Goal: Use online tool/utility: Utilize a website feature to perform a specific function

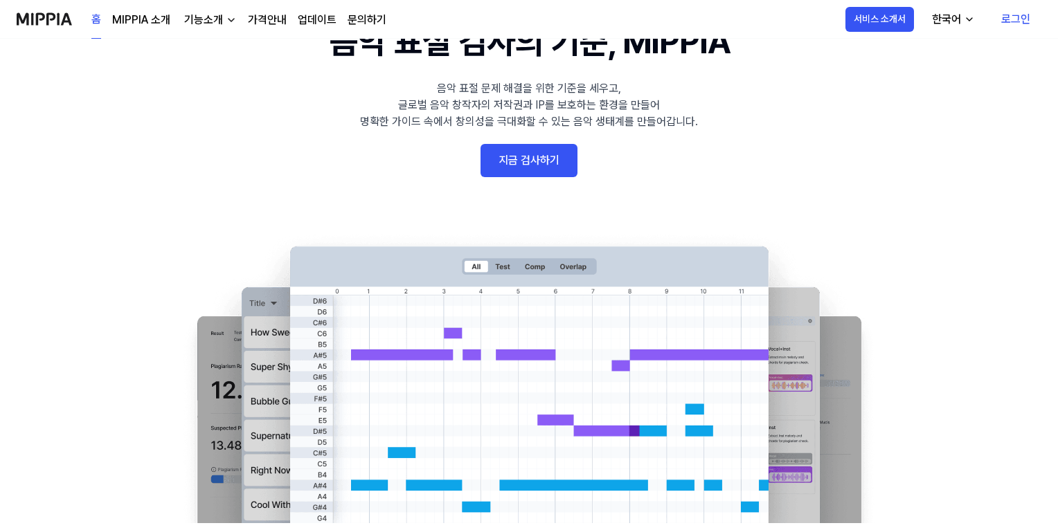
scroll to position [221, 0]
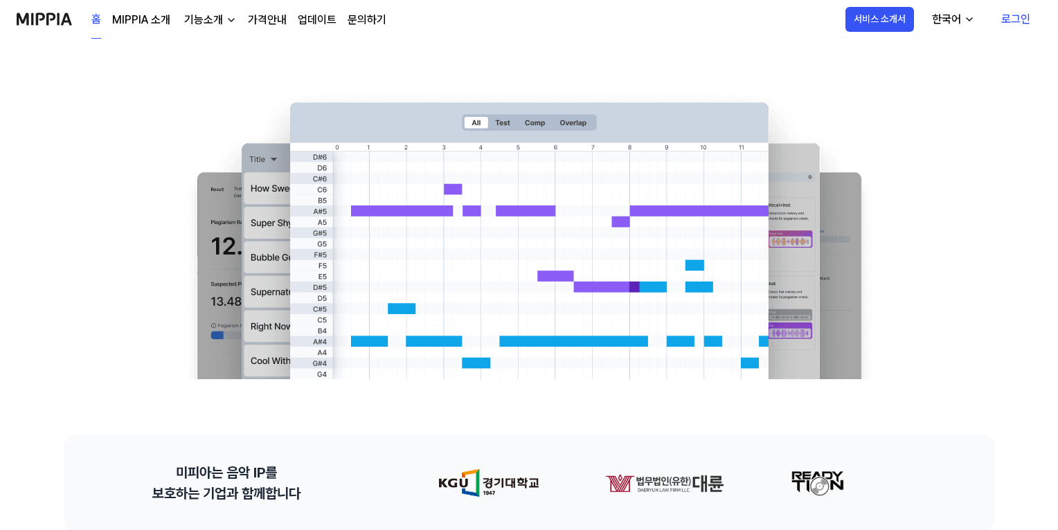
click at [515, 33] on link "지금 검사하기" at bounding box center [528, 16] width 97 height 33
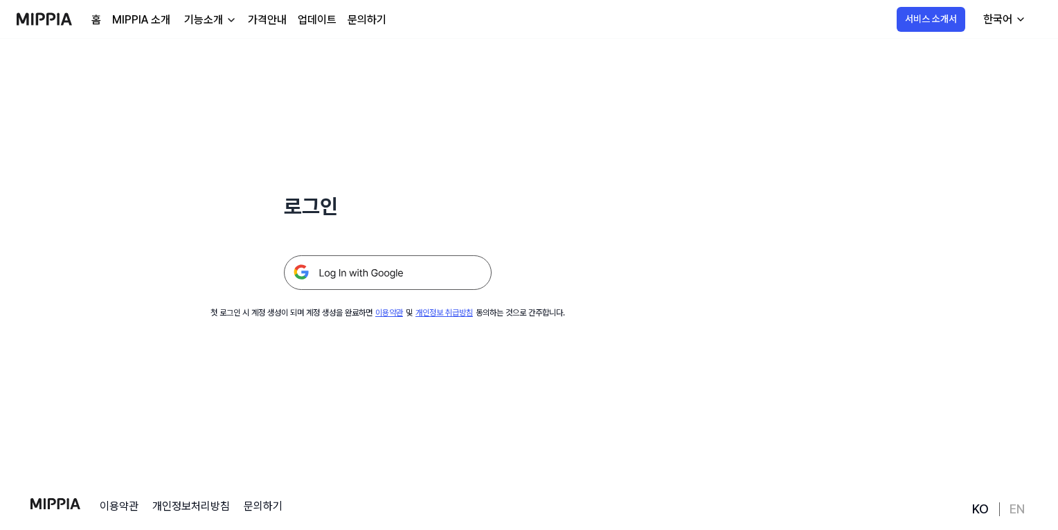
scroll to position [111, 0]
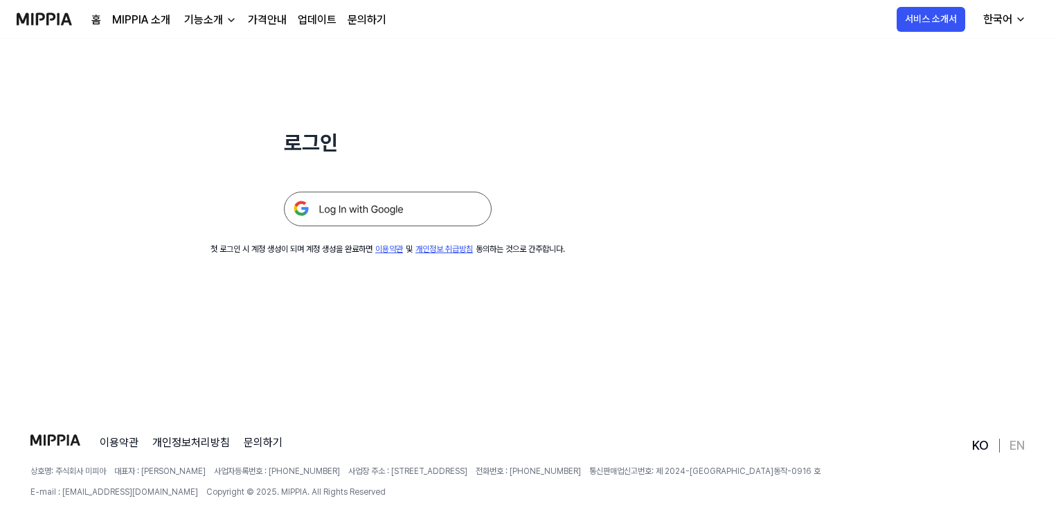
click at [491, 226] on img at bounding box center [388, 209] width 208 height 35
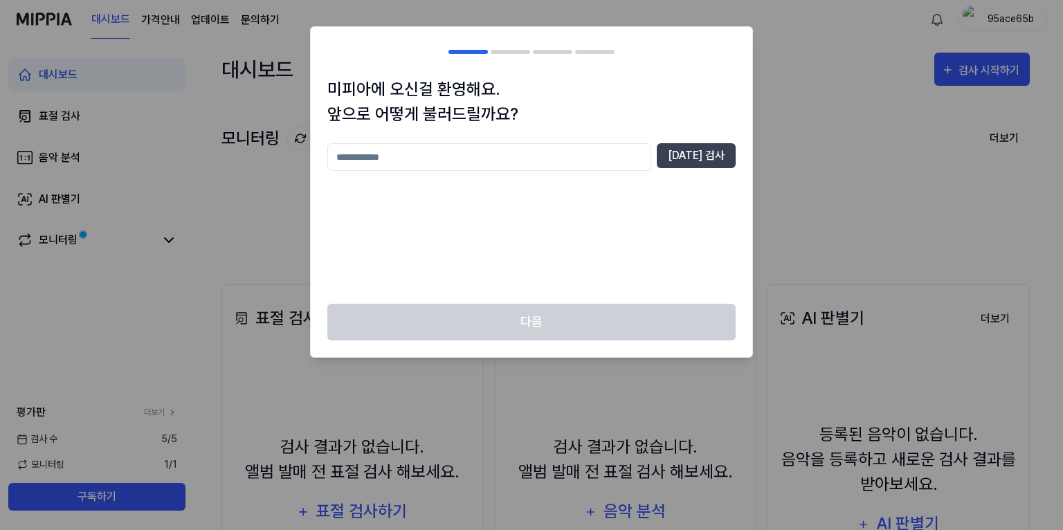
click at [514, 171] on input "text" at bounding box center [489, 157] width 324 height 28
type input "*"
type input "***"
click at [692, 168] on button "중복 검사" at bounding box center [696, 155] width 79 height 25
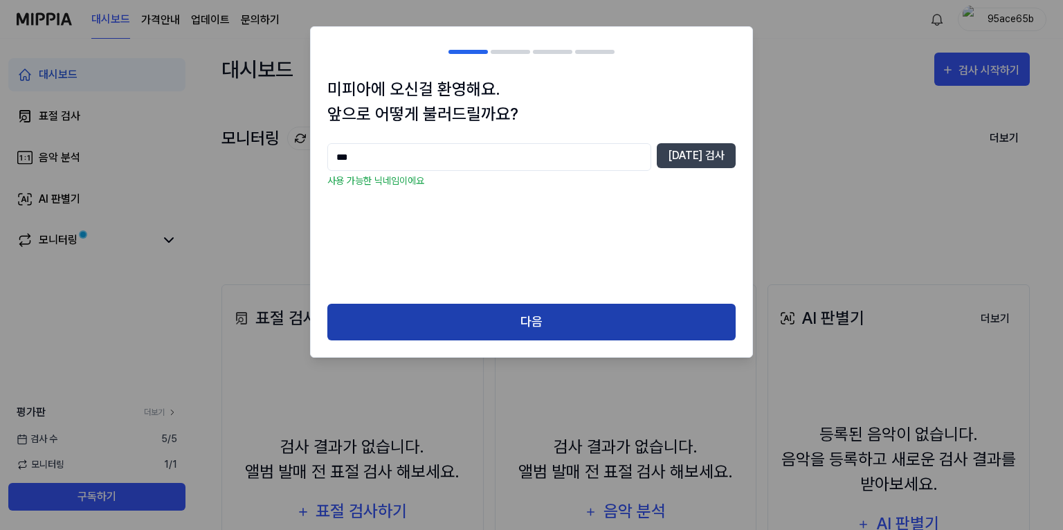
click at [529, 341] on button "다음" at bounding box center [531, 322] width 408 height 37
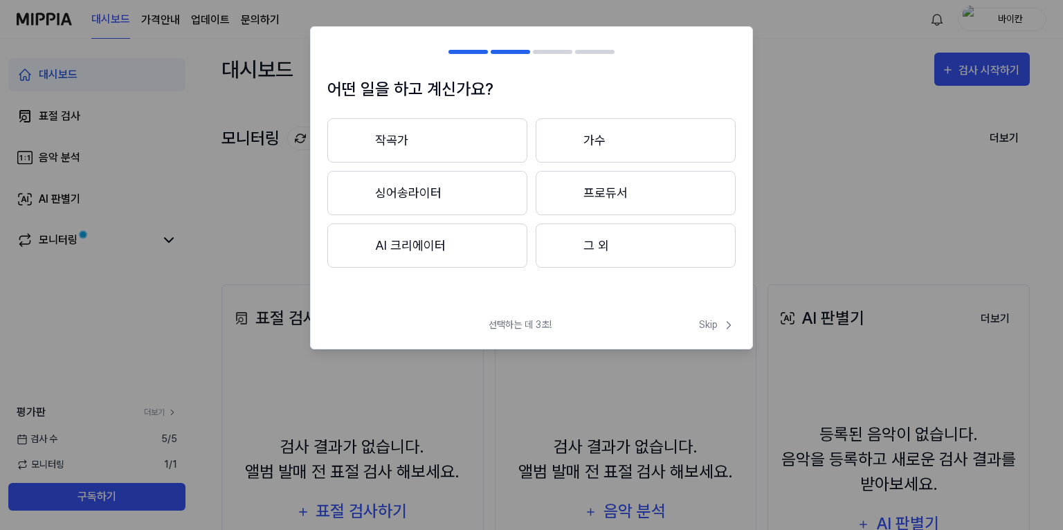
click at [608, 268] on button "그 외" at bounding box center [636, 246] width 200 height 44
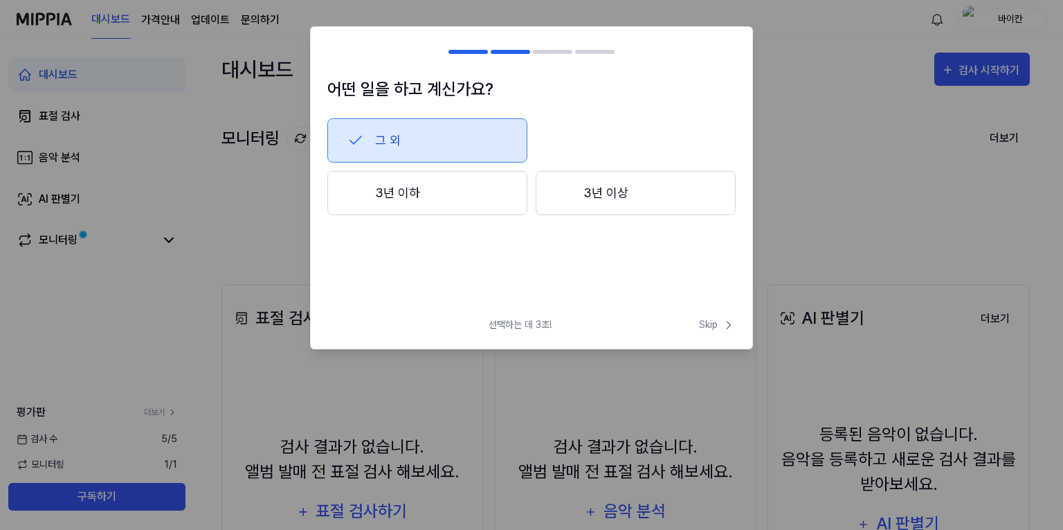
click at [594, 215] on button "3년 이상" at bounding box center [636, 193] width 200 height 44
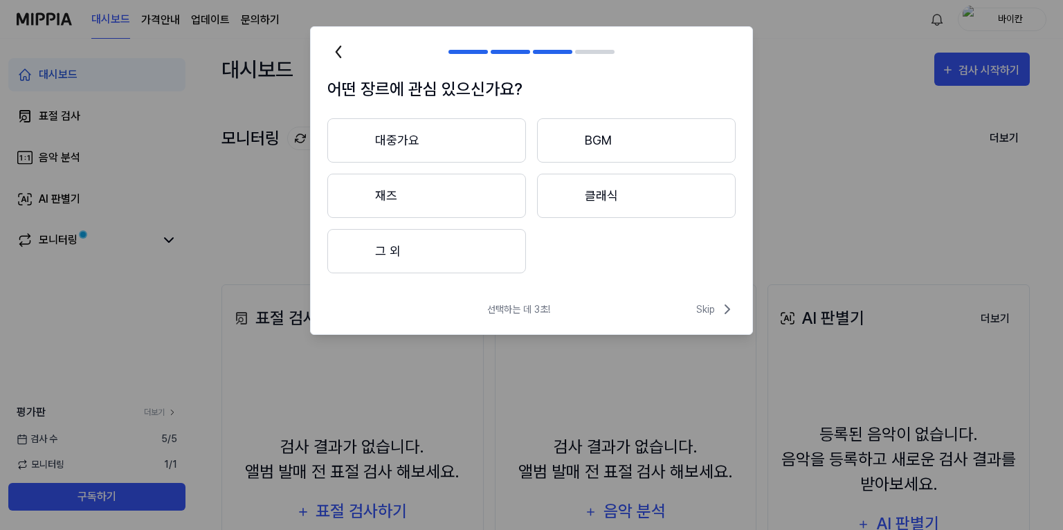
click at [421, 273] on button "그 외" at bounding box center [426, 251] width 199 height 44
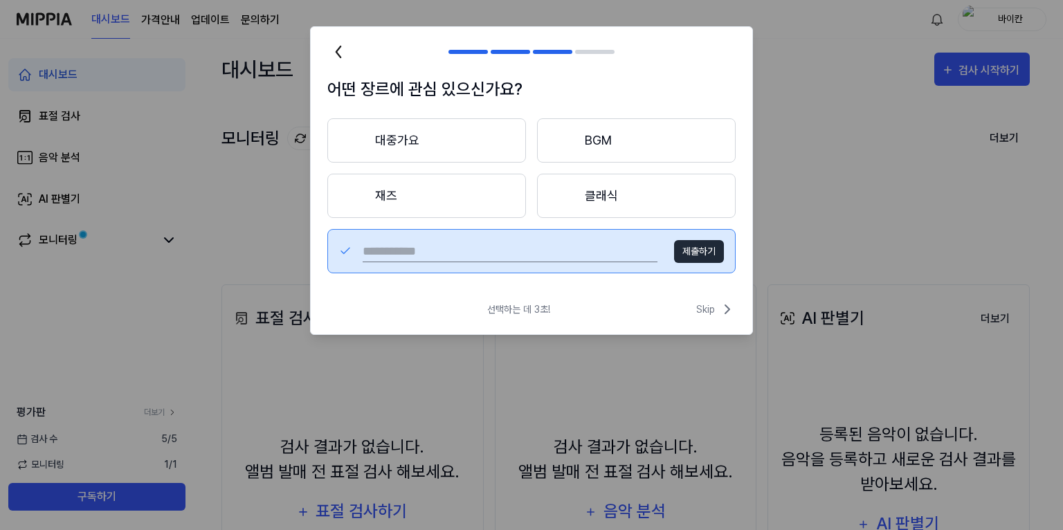
click at [451, 262] on input "text" at bounding box center [510, 251] width 295 height 22
type input "**"
click at [704, 263] on button "제출하기" at bounding box center [699, 251] width 50 height 23
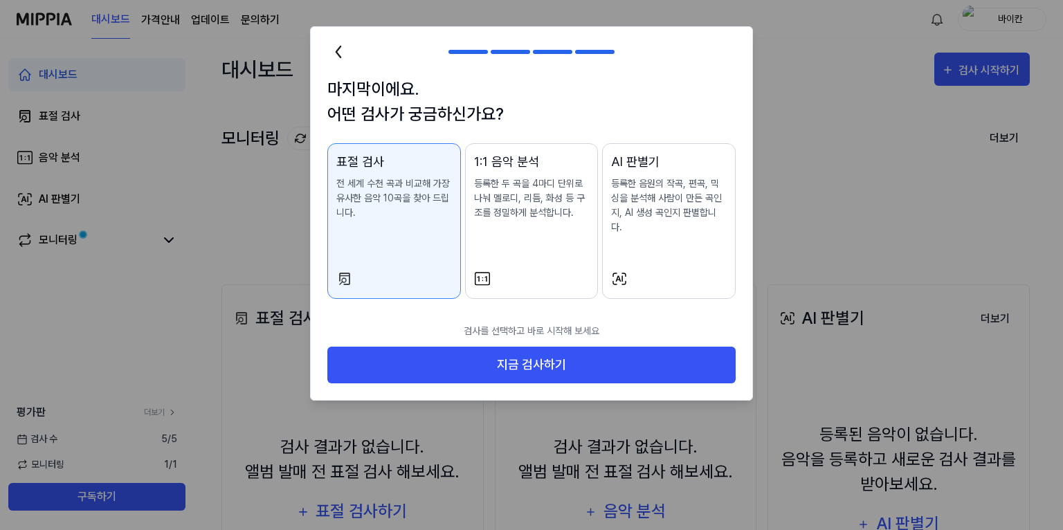
scroll to position [50, 0]
click at [655, 210] on p "등록한 음원의 작곡, 편곡, 믹싱을 분석해 사람이 만든 곡인지, AI 생성 곡인지 판별합니다." at bounding box center [669, 205] width 116 height 58
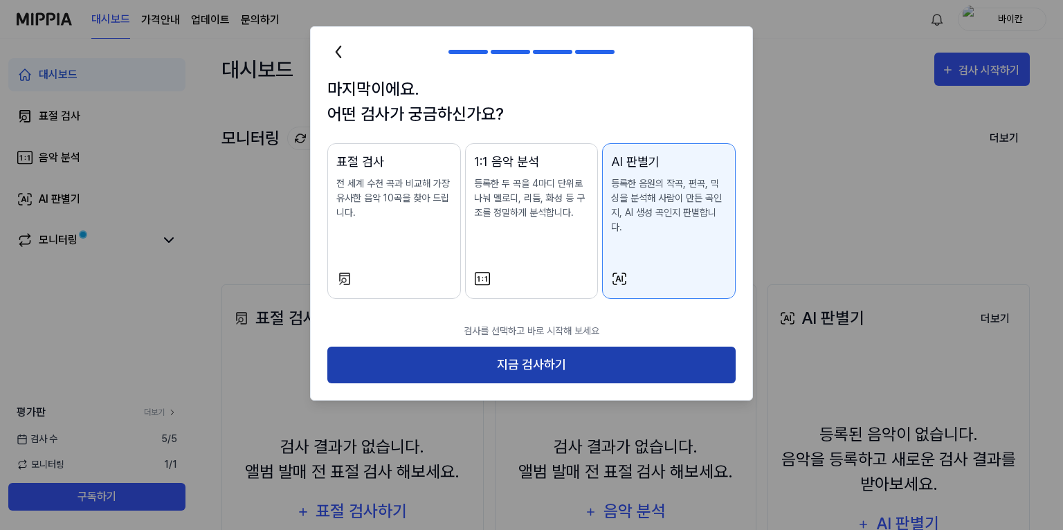
click at [541, 383] on button "지금 검사하기" at bounding box center [531, 365] width 408 height 37
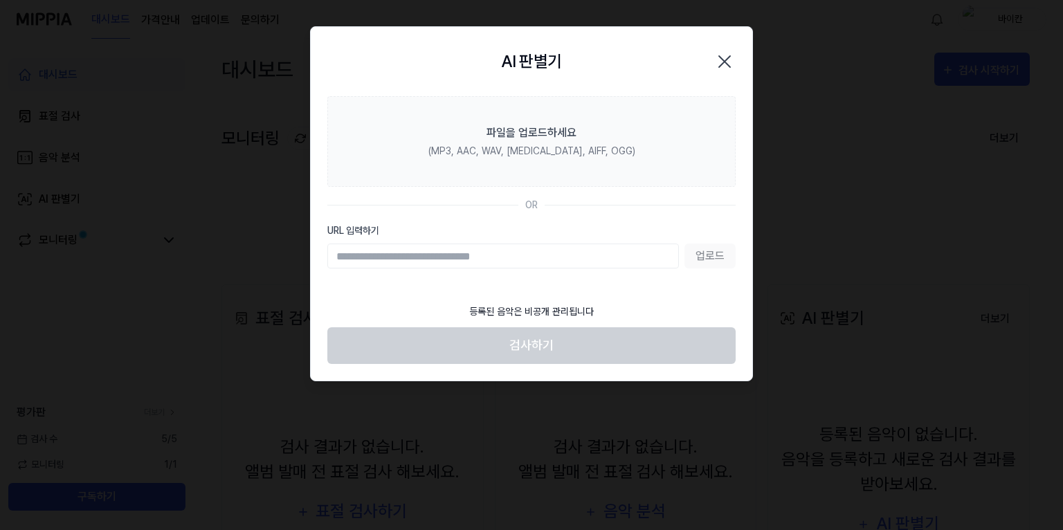
scroll to position [0, 0]
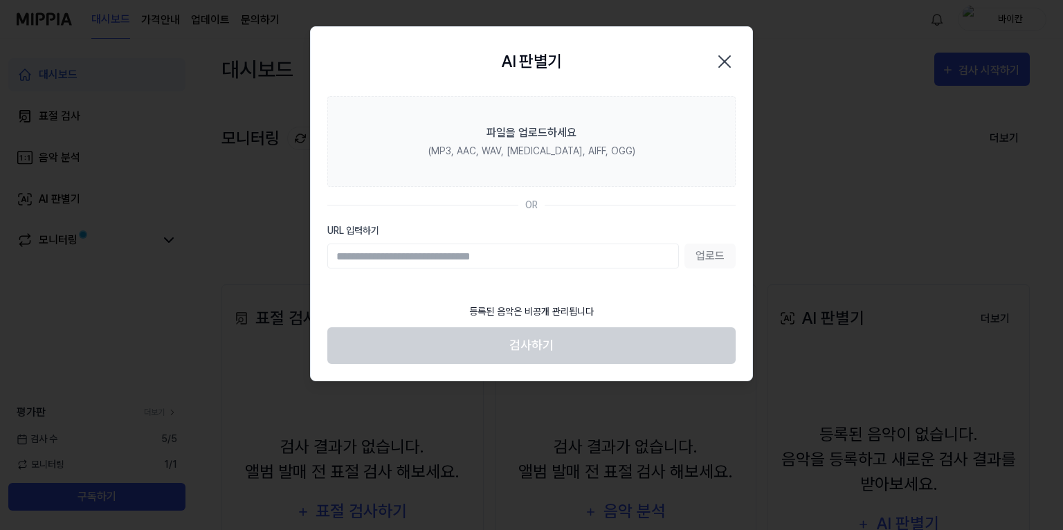
paste input "**********"
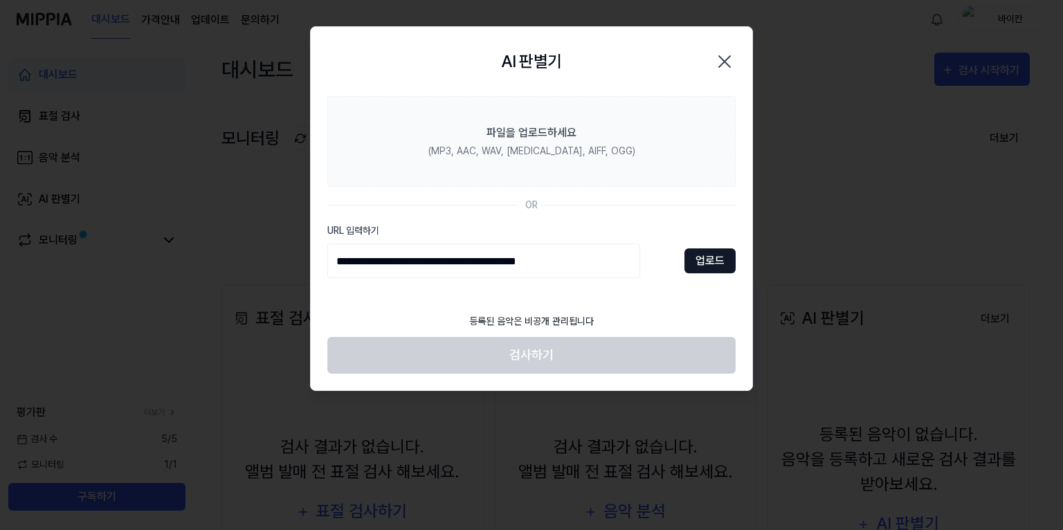
type input "**********"
click at [693, 273] on button "업로드" at bounding box center [710, 260] width 51 height 25
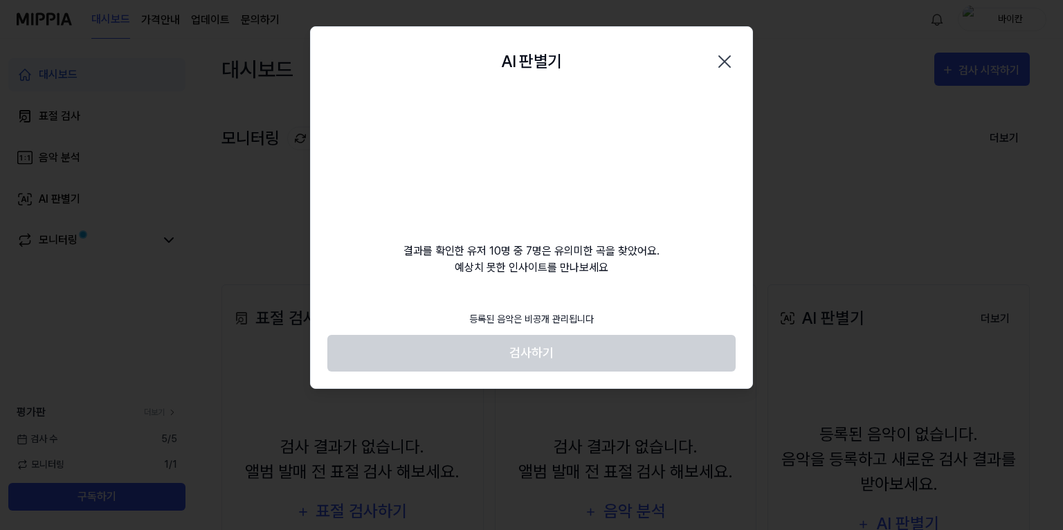
scroll to position [21, 0]
click at [719, 56] on icon "button" at bounding box center [724, 61] width 11 height 11
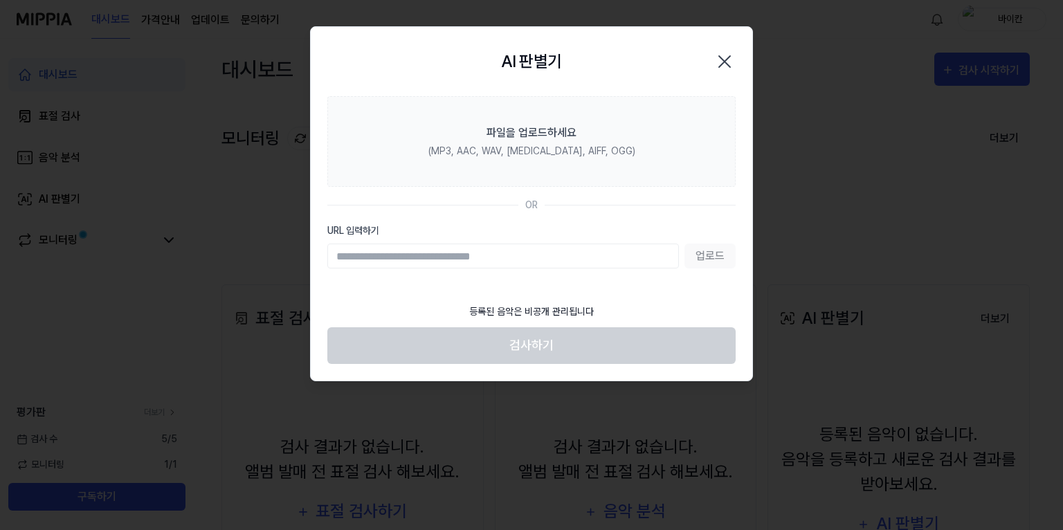
scroll to position [10, 0]
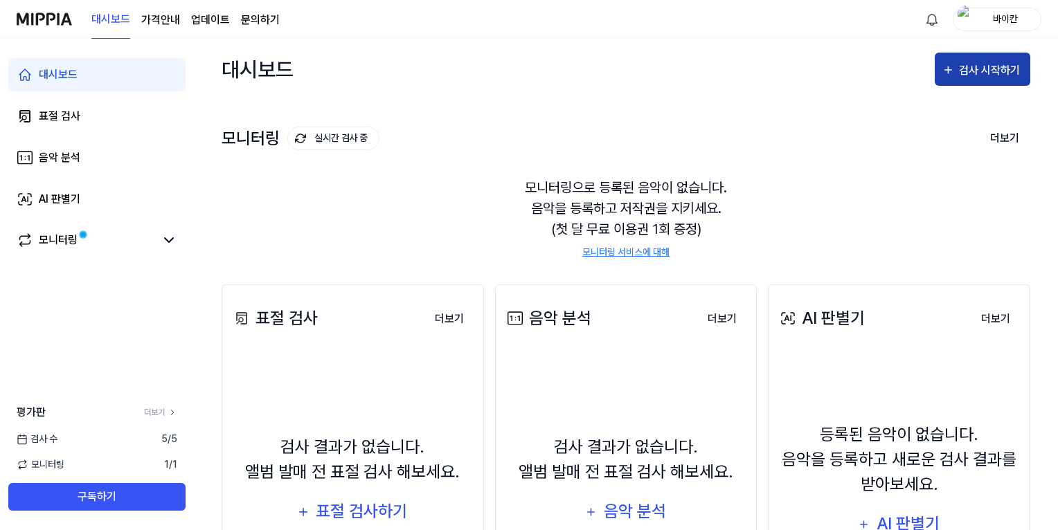
click at [959, 80] on div "검사 시작하기" at bounding box center [991, 71] width 64 height 18
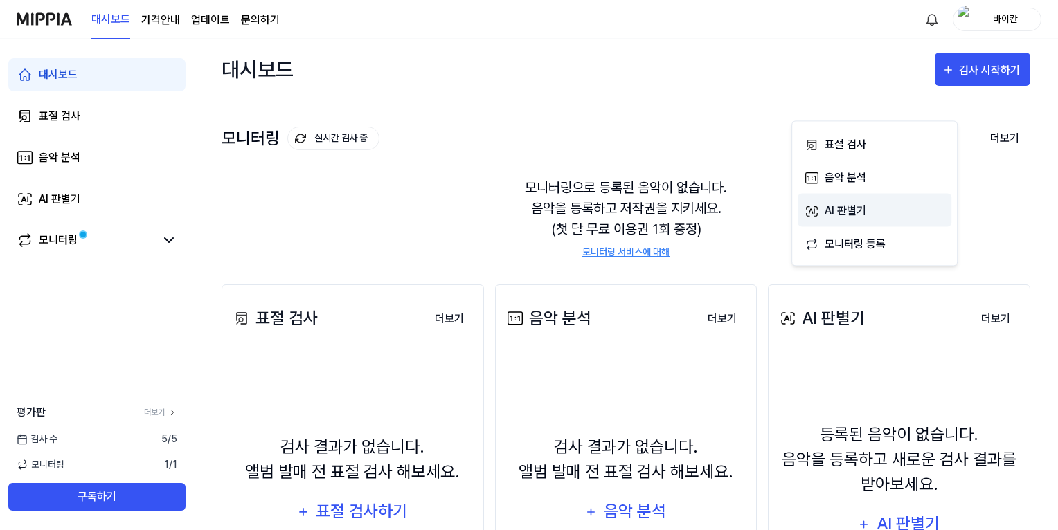
click at [861, 220] on div "AI 판별기" at bounding box center [884, 211] width 120 height 18
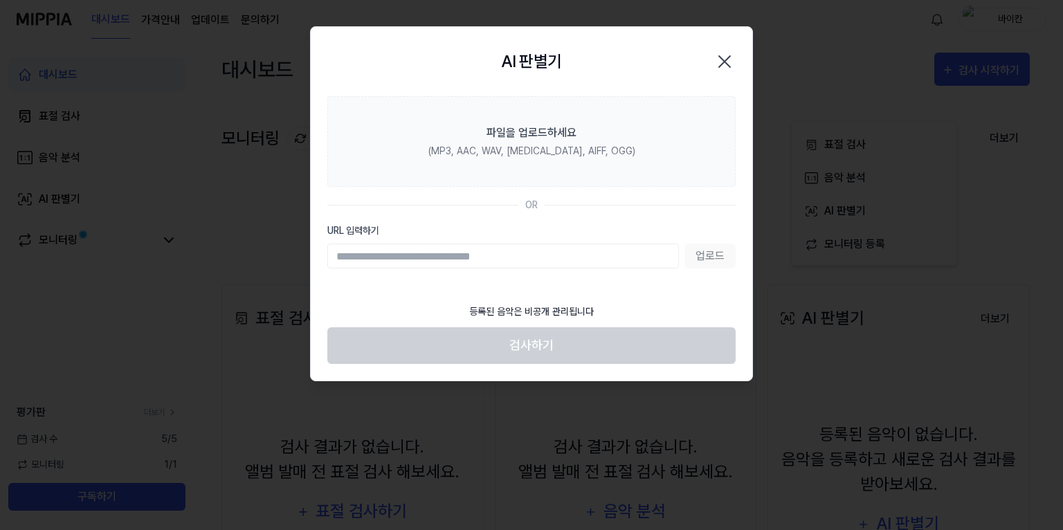
click at [593, 269] on input "URL 입력하기" at bounding box center [503, 256] width 352 height 25
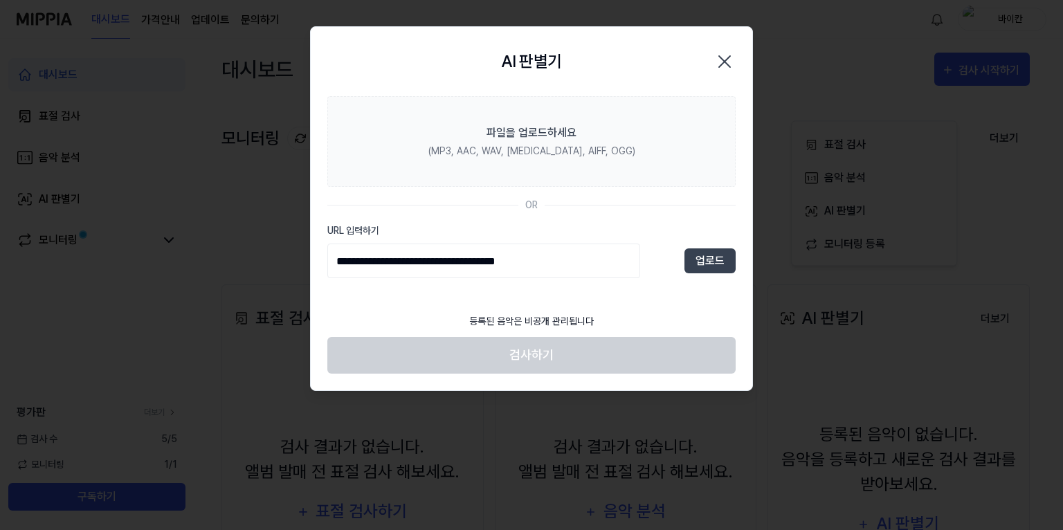
scroll to position [0, 0]
type input "**********"
click at [689, 273] on button "업로드" at bounding box center [710, 260] width 51 height 25
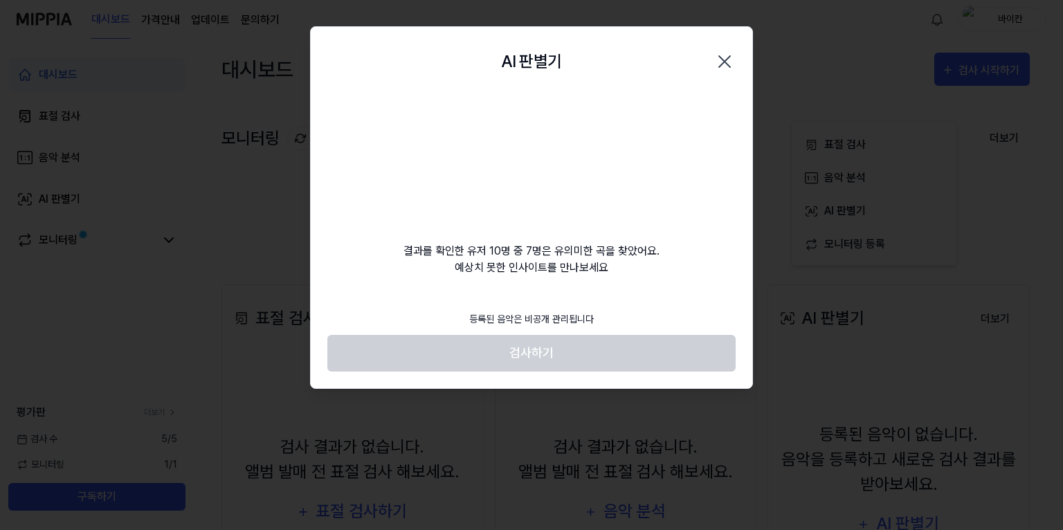
click at [714, 73] on icon "button" at bounding box center [725, 62] width 22 height 22
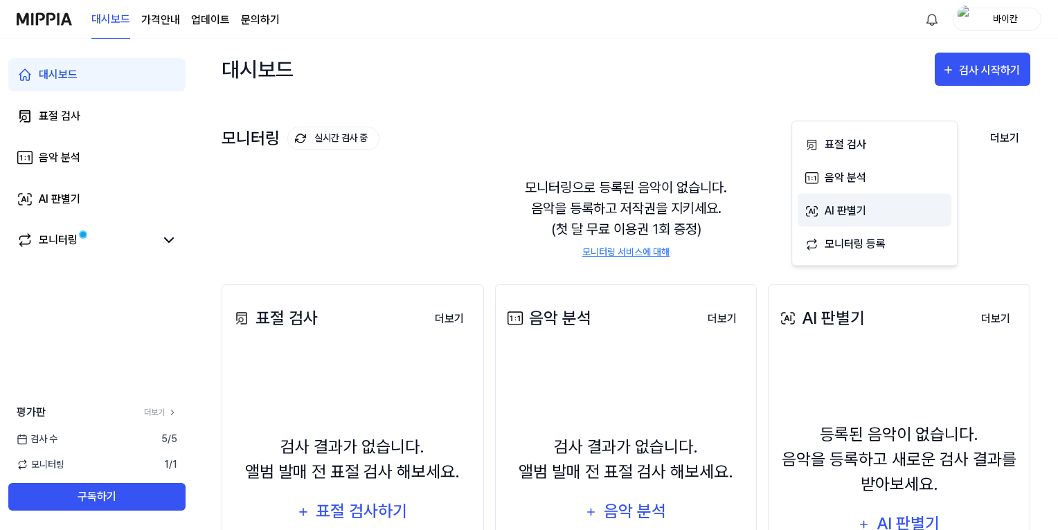
click at [875, 220] on div "AI 판별기" at bounding box center [884, 211] width 120 height 18
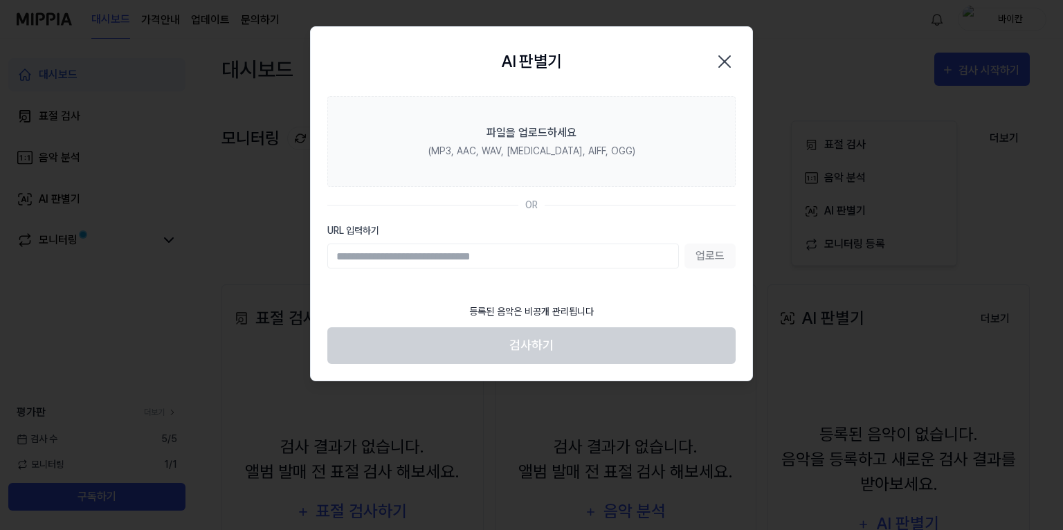
click at [714, 73] on icon "button" at bounding box center [725, 62] width 22 height 22
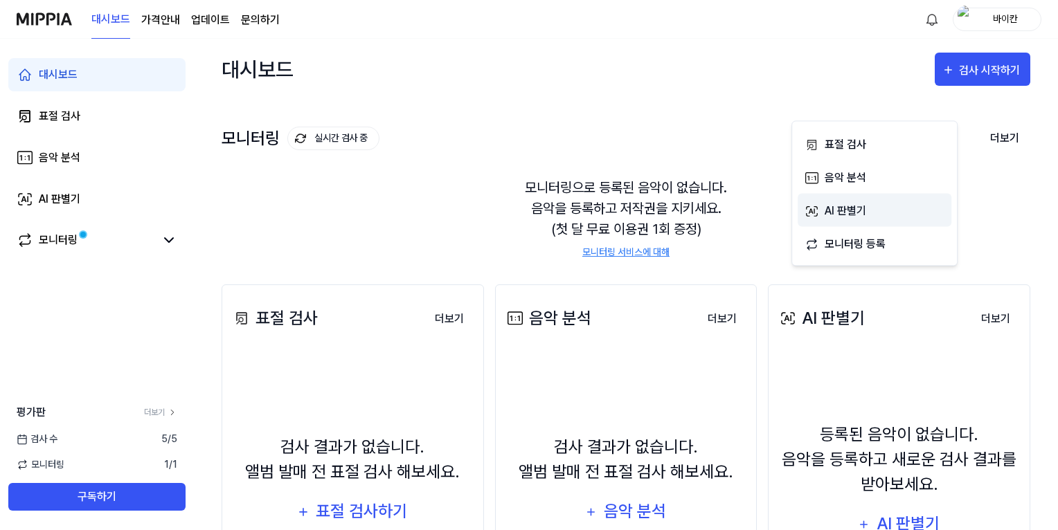
click at [859, 220] on div "AI 판별기" at bounding box center [884, 211] width 120 height 18
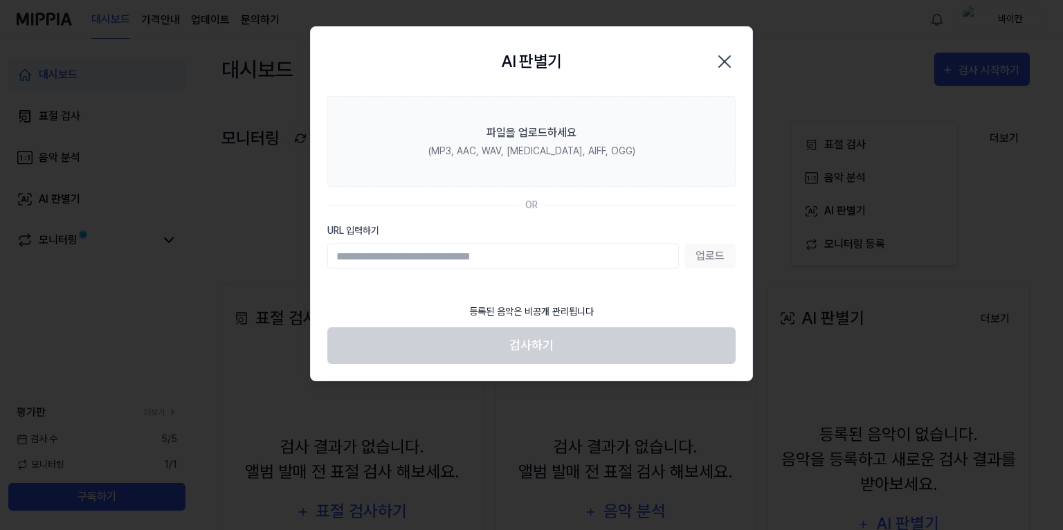
click at [721, 72] on icon "button" at bounding box center [725, 62] width 22 height 22
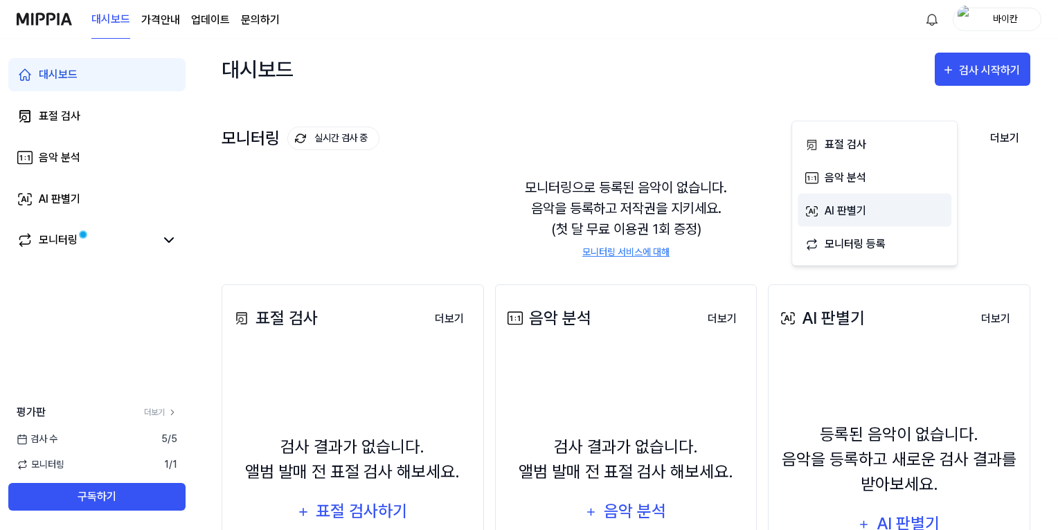
click at [844, 220] on div "AI 판별기" at bounding box center [884, 211] width 120 height 18
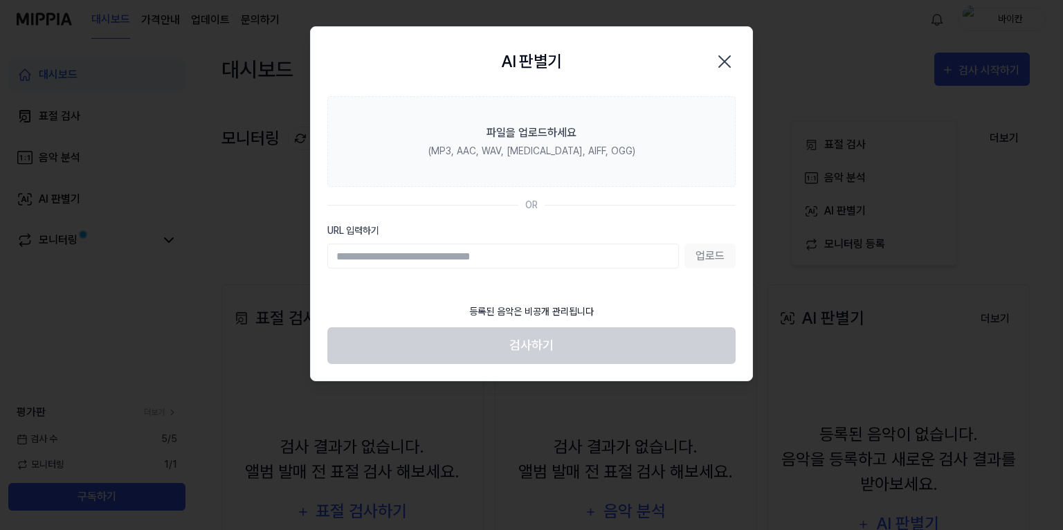
click at [536, 269] on input "URL 입력하기" at bounding box center [503, 256] width 352 height 25
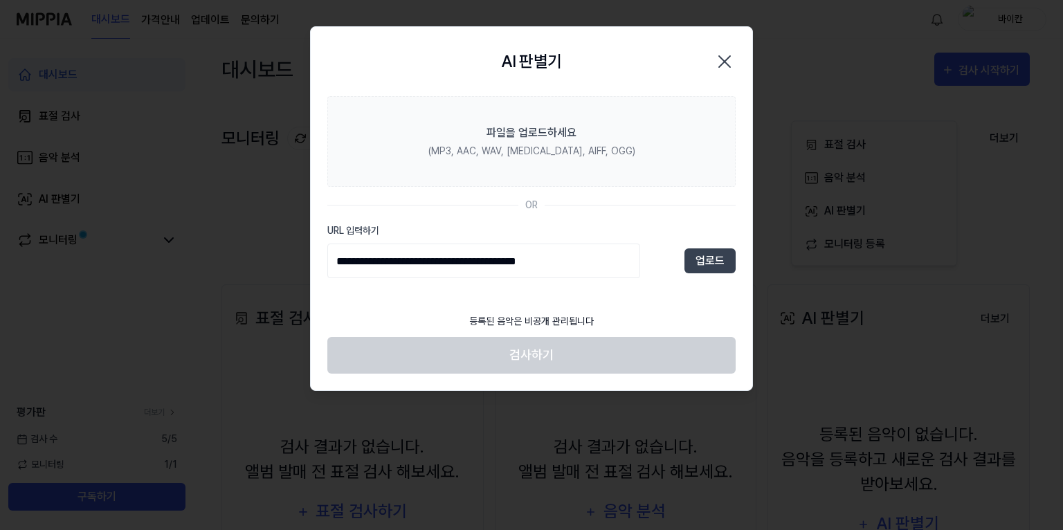
scroll to position [9, 0]
type input "**********"
click at [620, 374] on footer "등록된 음악은 비공개 관리됩니다 검사하기" at bounding box center [531, 340] width 408 height 68
click at [691, 273] on button "업로드" at bounding box center [710, 260] width 51 height 25
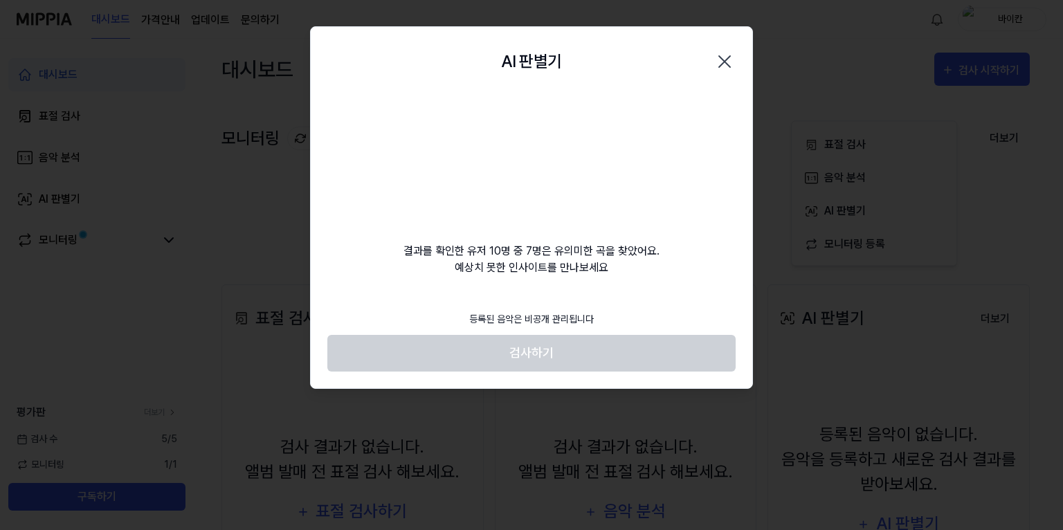
click at [1013, 114] on div at bounding box center [531, 265] width 1063 height 530
click at [986, 128] on div at bounding box center [531, 265] width 1063 height 530
click at [725, 69] on div "AI 판별기 Close" at bounding box center [532, 61] width 442 height 69
click at [720, 73] on icon "button" at bounding box center [725, 62] width 22 height 22
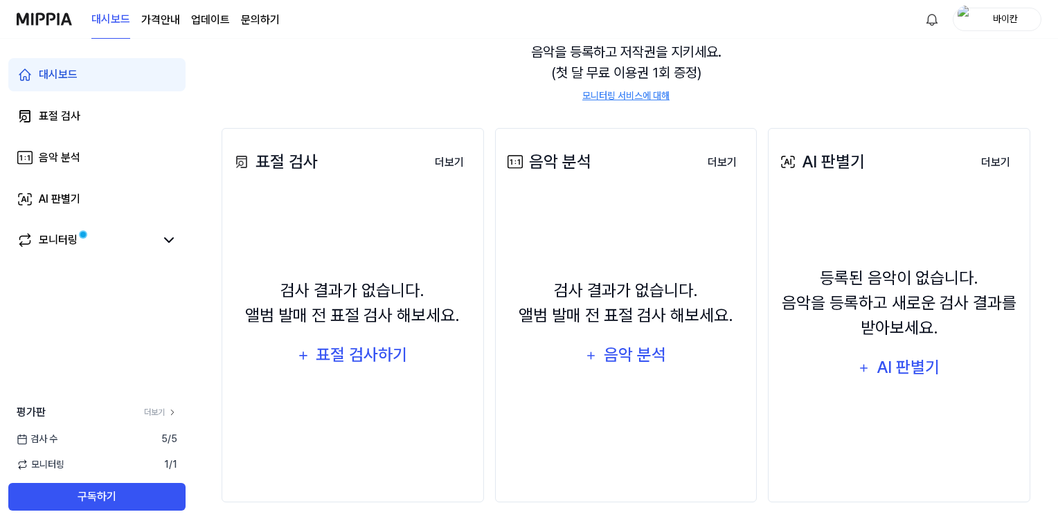
scroll to position [314, 0]
click at [60, 208] on div "AI 판별기" at bounding box center [60, 199] width 42 height 17
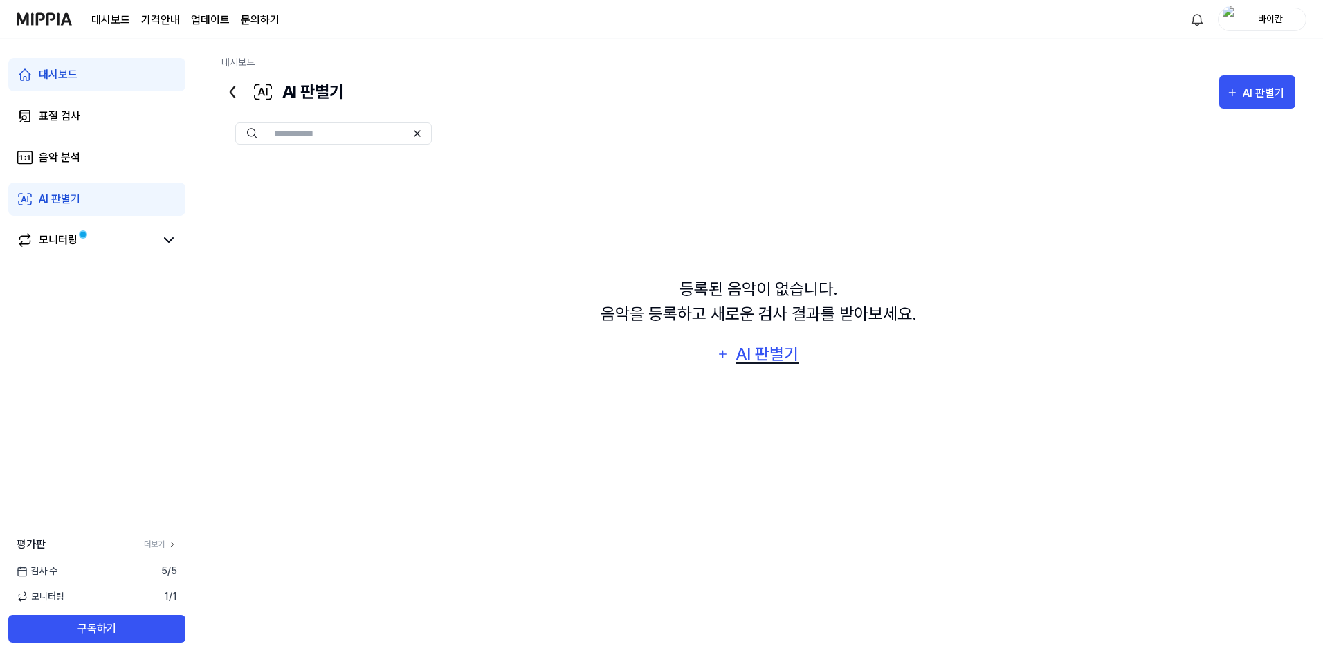
click at [801, 368] on div "AI 판별기" at bounding box center [767, 354] width 66 height 26
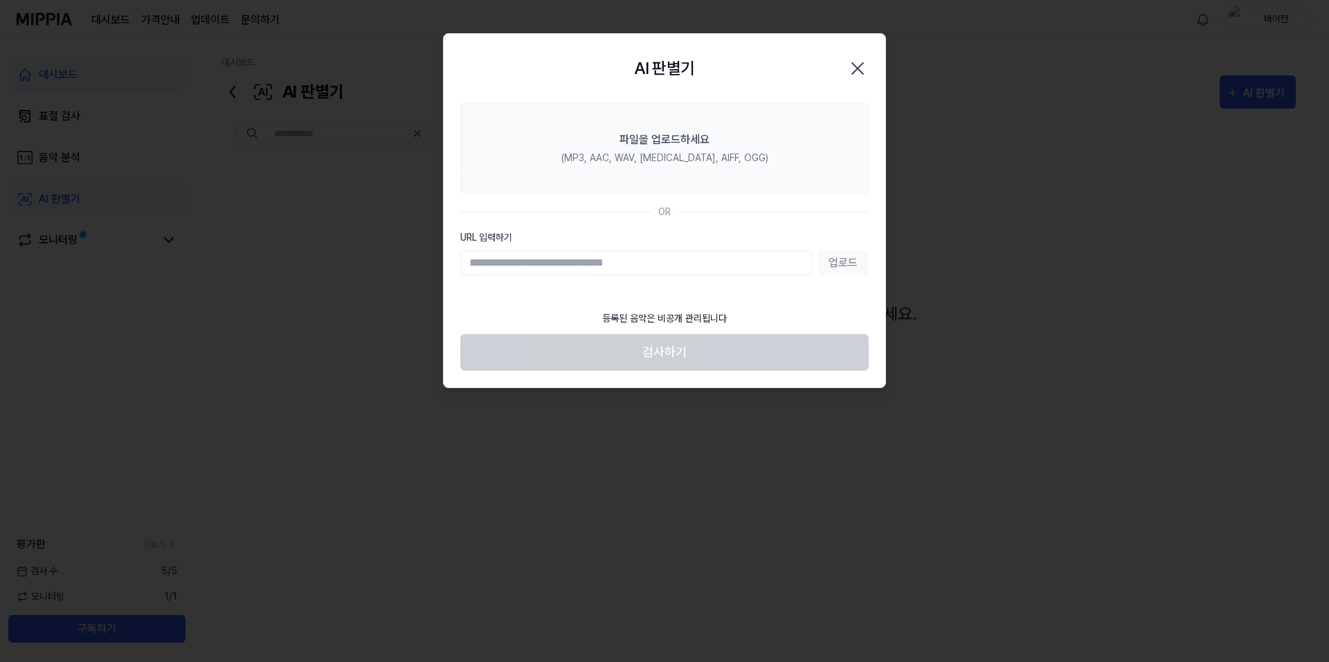
click at [723, 275] on input "URL 입력하기" at bounding box center [636, 263] width 352 height 25
type input "**********"
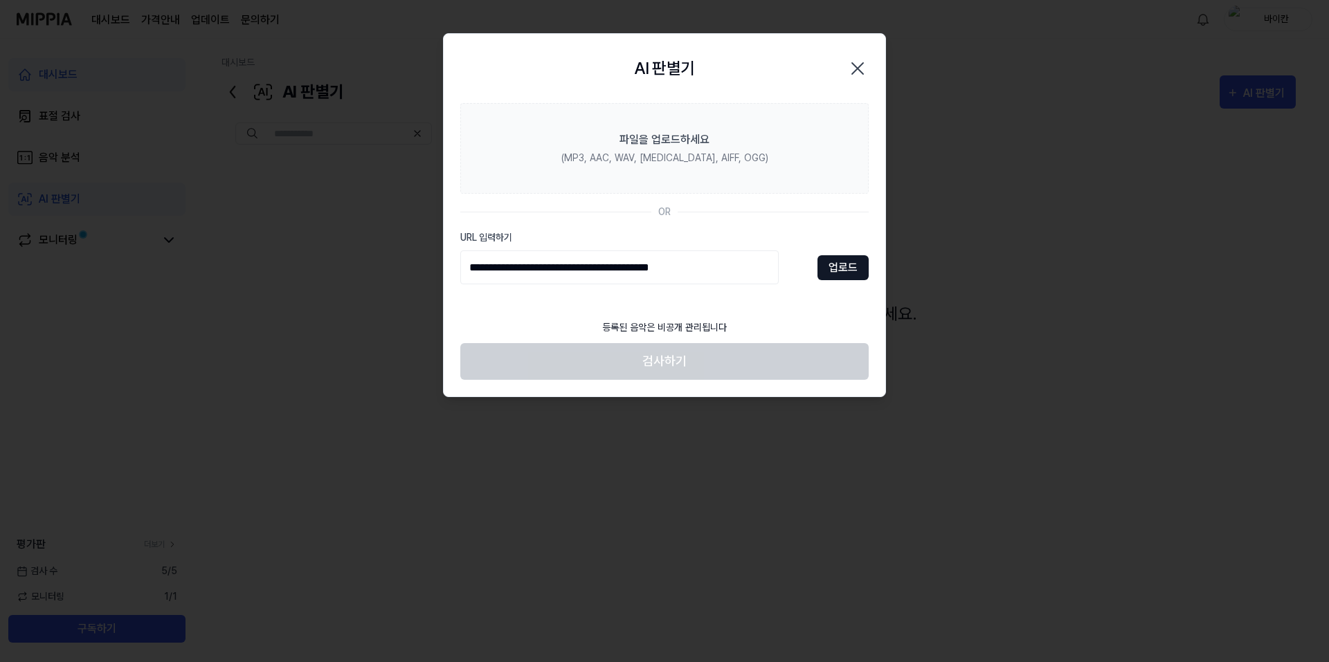
click at [824, 280] on button "업로드" at bounding box center [842, 267] width 51 height 25
